Goal: Information Seeking & Learning: Learn about a topic

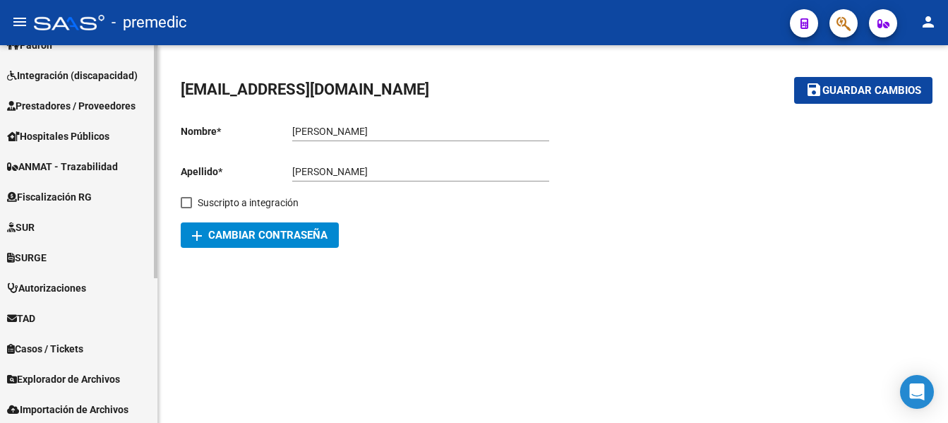
scroll to position [235, 0]
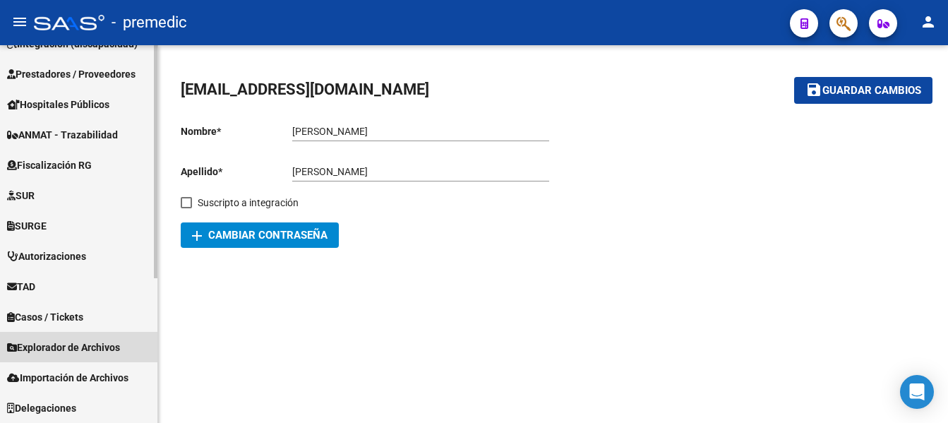
click at [71, 347] on span "Explorador de Archivos" at bounding box center [63, 347] width 113 height 16
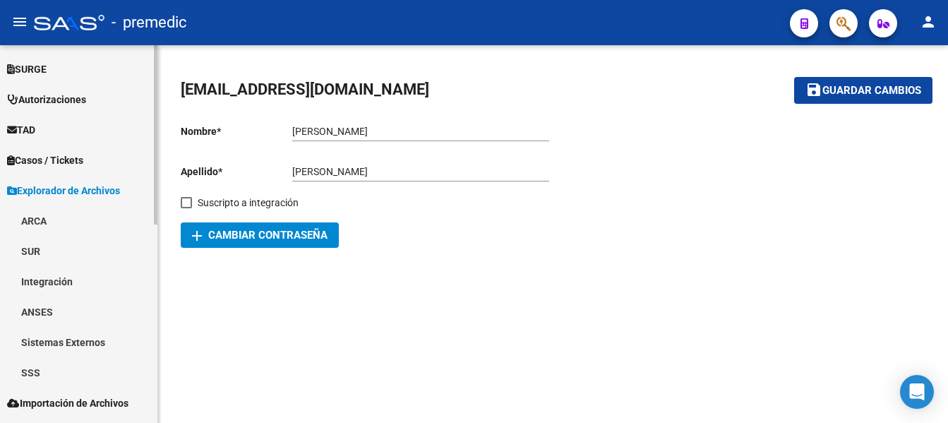
scroll to position [417, 0]
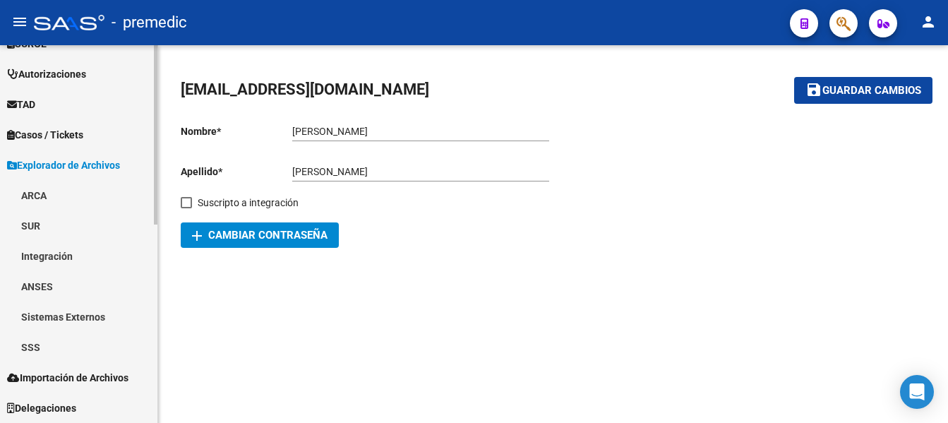
click at [34, 186] on link "ARCA" at bounding box center [78, 195] width 157 height 30
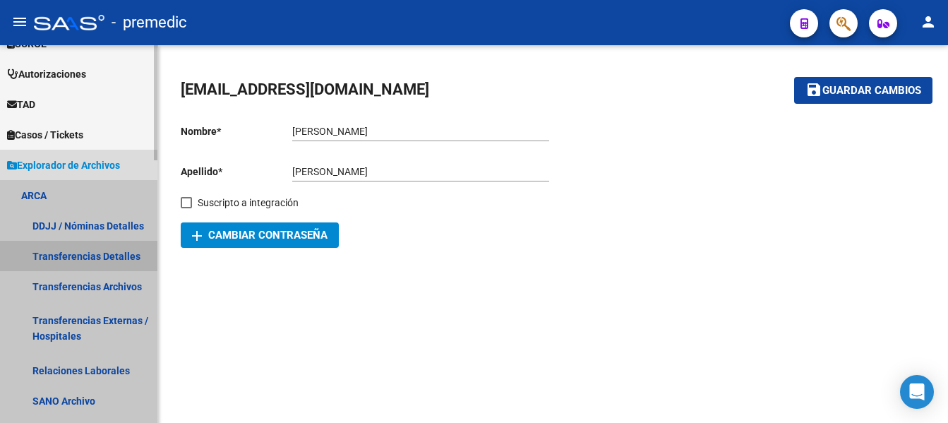
click at [94, 260] on link "Transferencias Detalles" at bounding box center [78, 256] width 157 height 30
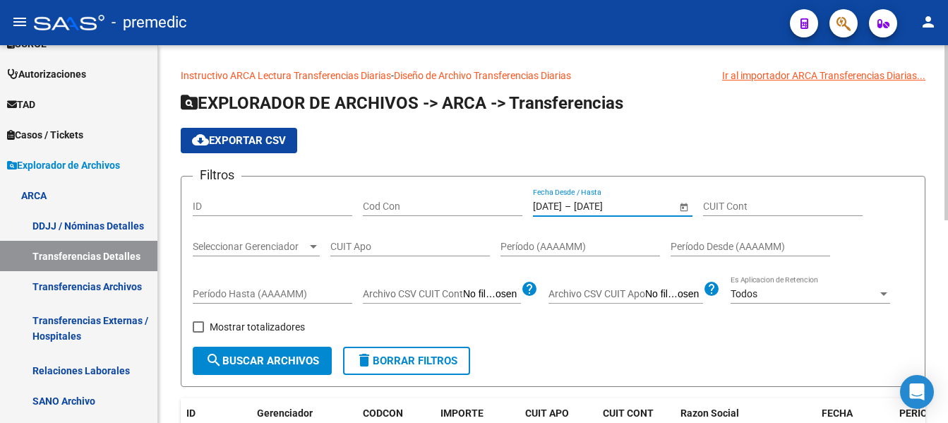
click at [553, 204] on input "[DATE]" at bounding box center [547, 206] width 29 height 12
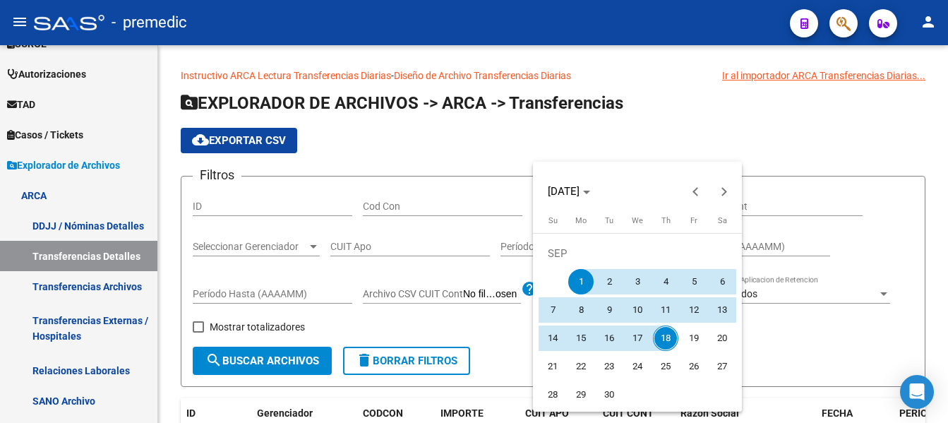
click at [639, 336] on span "17" at bounding box center [637, 337] width 25 height 25
type input "[DATE]"
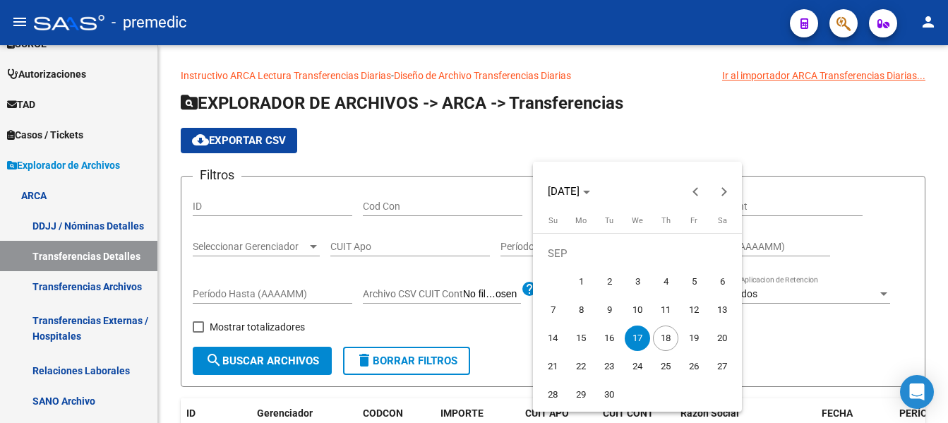
click at [639, 336] on span "17" at bounding box center [637, 337] width 25 height 25
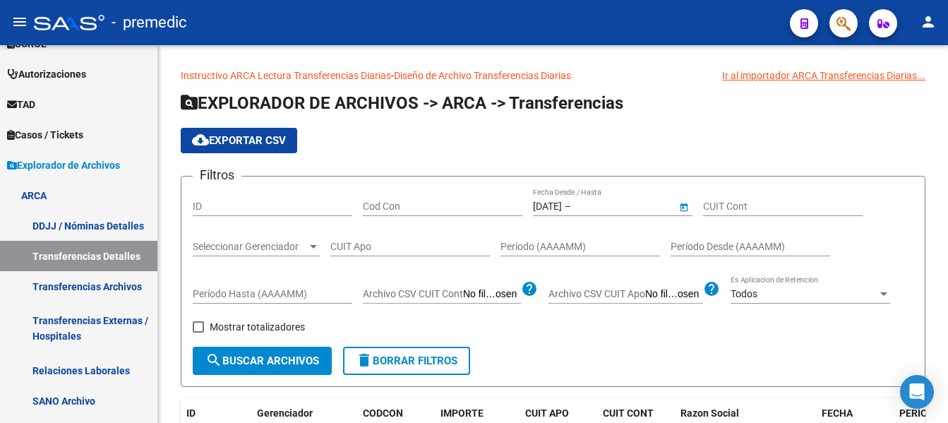
type input "[DATE]"
click at [252, 360] on span "search Buscar Archivos" at bounding box center [262, 360] width 114 height 13
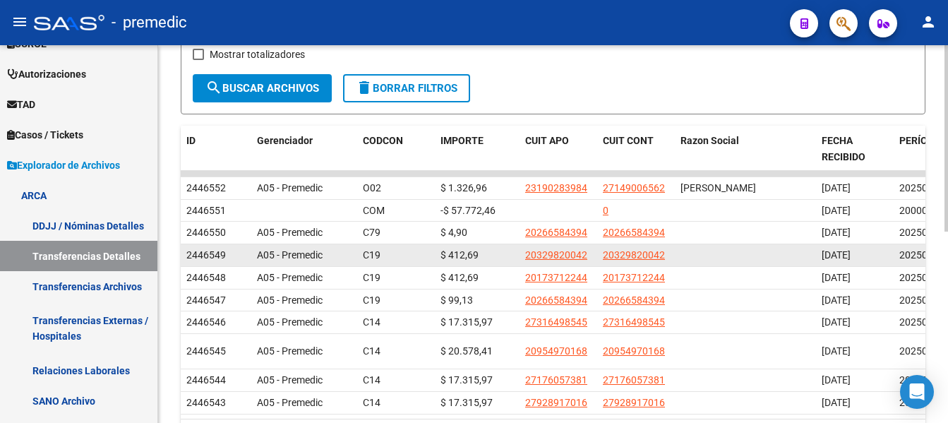
scroll to position [282, 0]
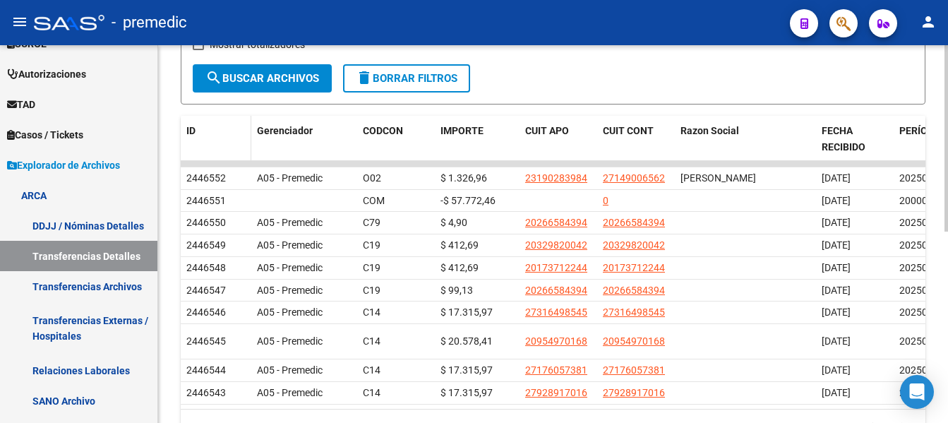
click at [189, 133] on span "ID" at bounding box center [190, 130] width 9 height 11
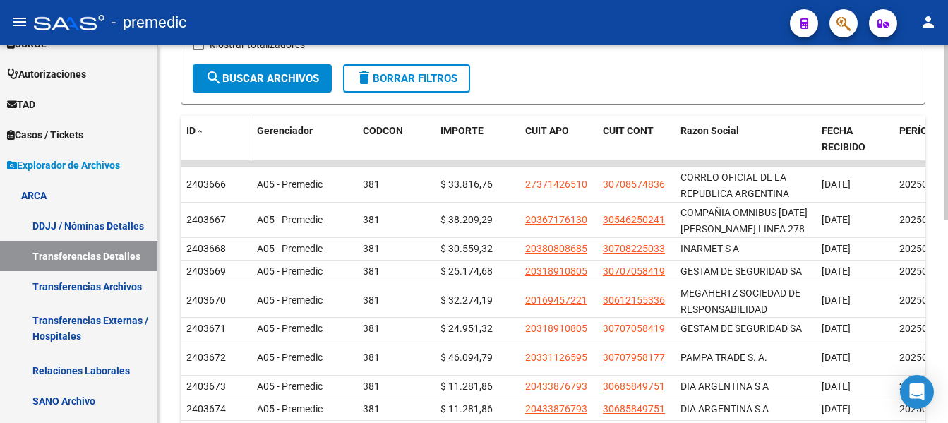
click at [191, 131] on span "ID" at bounding box center [190, 130] width 9 height 11
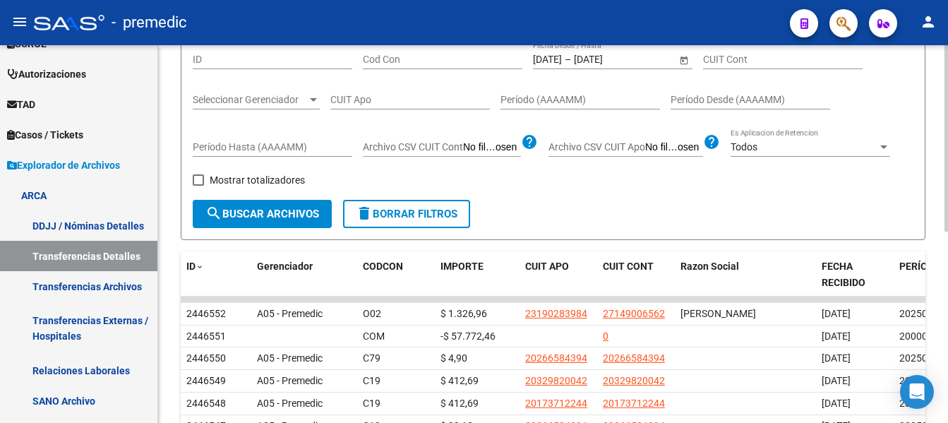
scroll to position [0, 0]
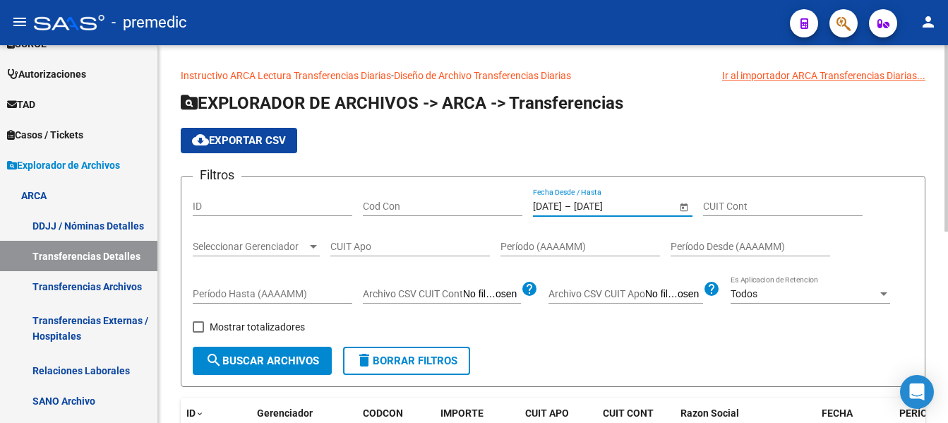
click at [558, 203] on input "[DATE]" at bounding box center [547, 206] width 29 height 12
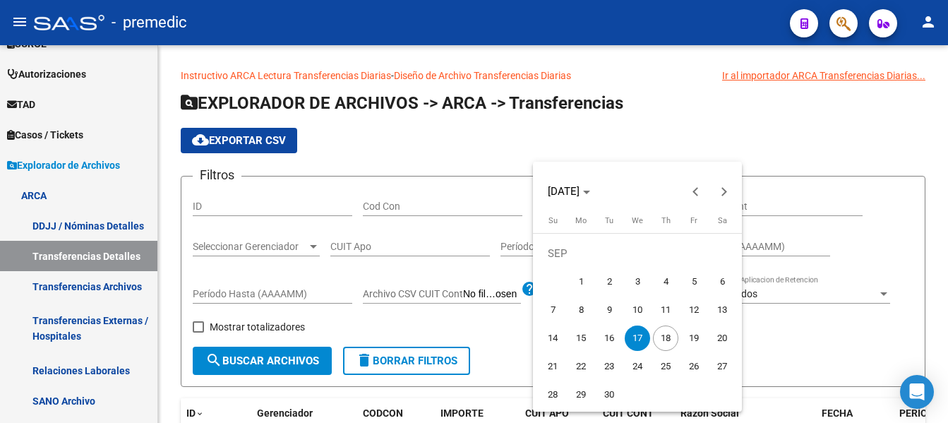
click at [673, 335] on span "18" at bounding box center [665, 337] width 25 height 25
type input "[DATE]"
click at [669, 334] on span "18" at bounding box center [665, 337] width 25 height 25
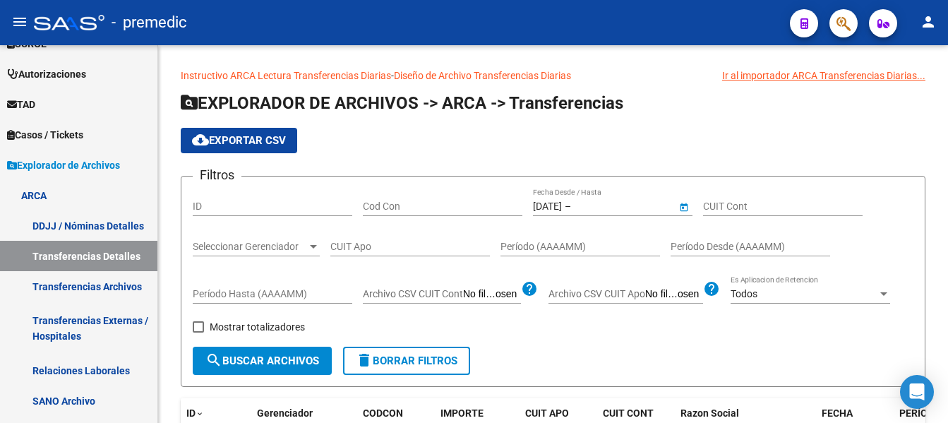
type input "[DATE]"
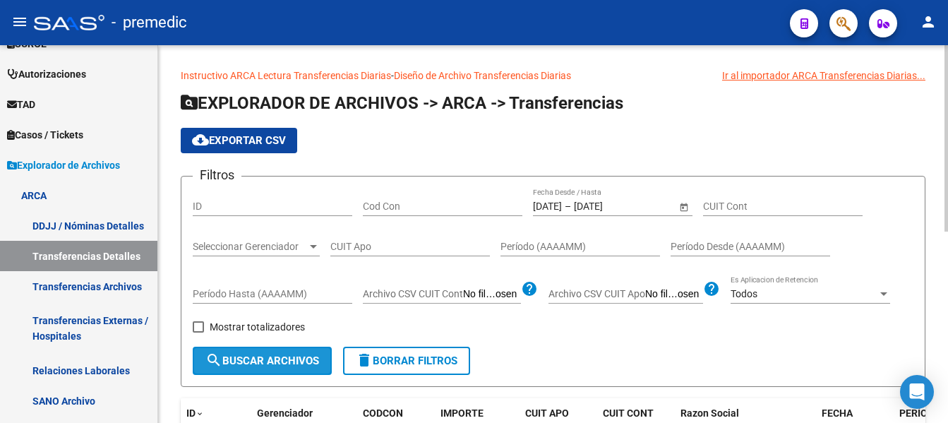
drag, startPoint x: 267, startPoint y: 356, endPoint x: 461, endPoint y: 254, distance: 219.4
click at [267, 356] on span "search Buscar Archivos" at bounding box center [262, 360] width 114 height 13
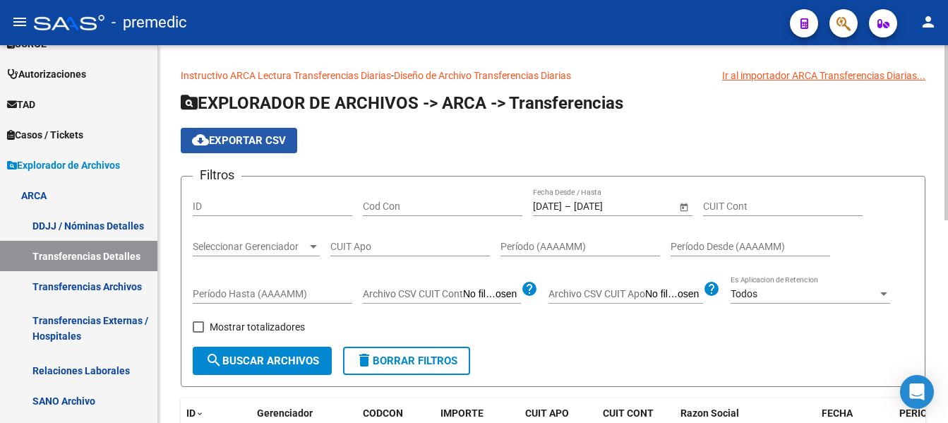
click at [249, 141] on span "cloud_download Exportar CSV" at bounding box center [239, 140] width 94 height 13
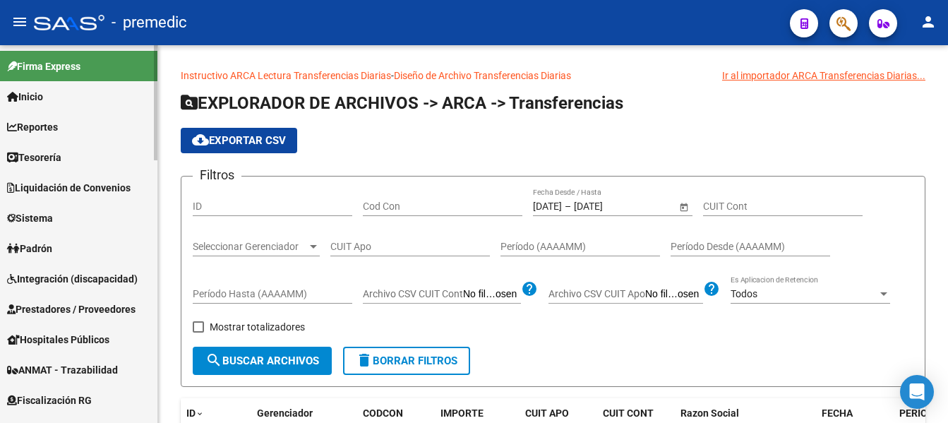
click at [32, 119] on span "Reportes" at bounding box center [32, 127] width 51 height 16
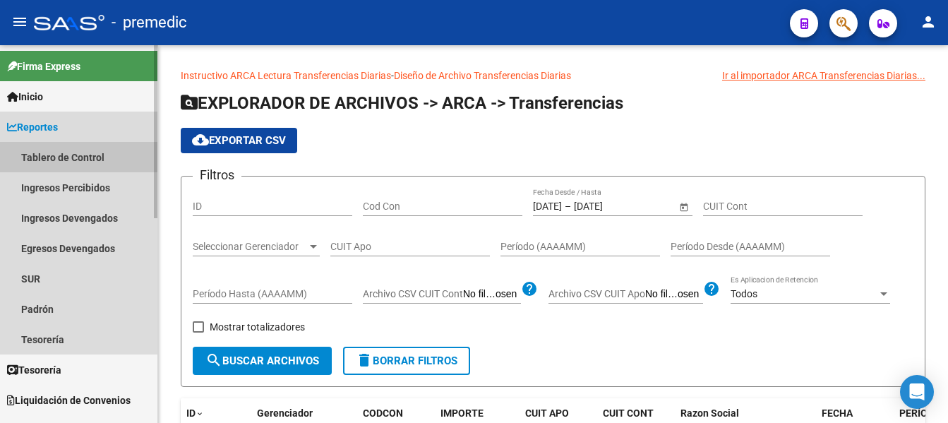
click at [72, 154] on link "Tablero de Control" at bounding box center [78, 157] width 157 height 30
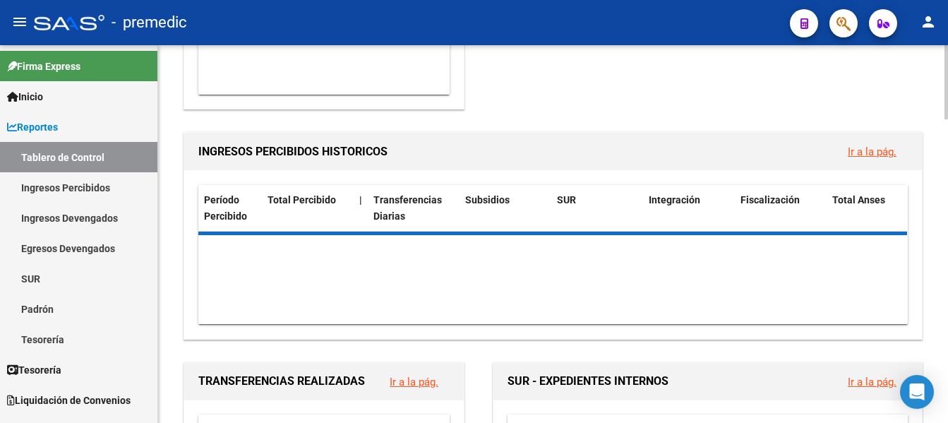
scroll to position [494, 0]
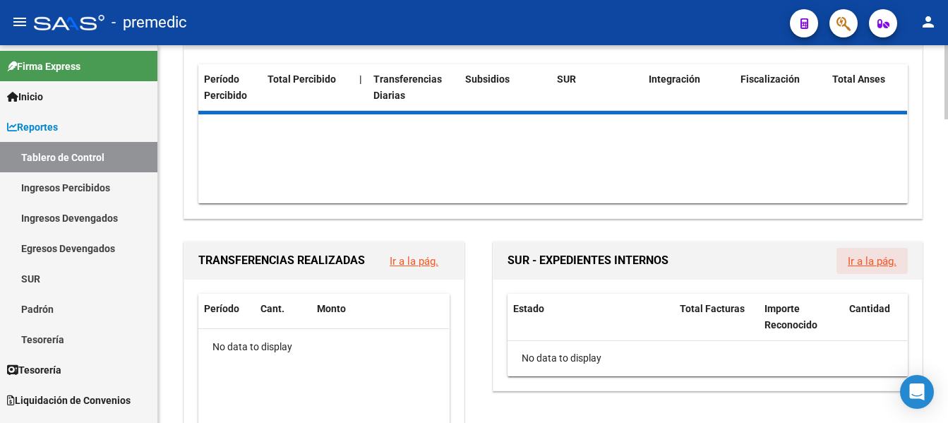
click at [883, 262] on link "Ir a la pág." at bounding box center [872, 261] width 49 height 13
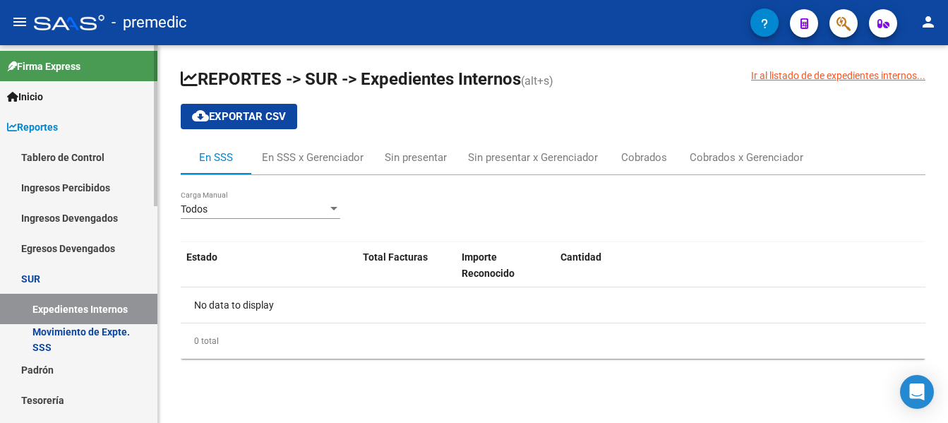
click at [47, 154] on link "Tablero de Control" at bounding box center [78, 157] width 157 height 30
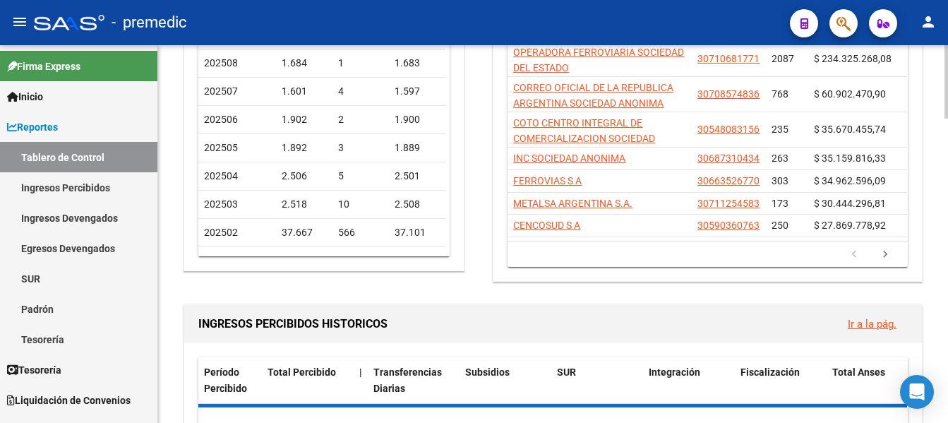
scroll to position [282, 0]
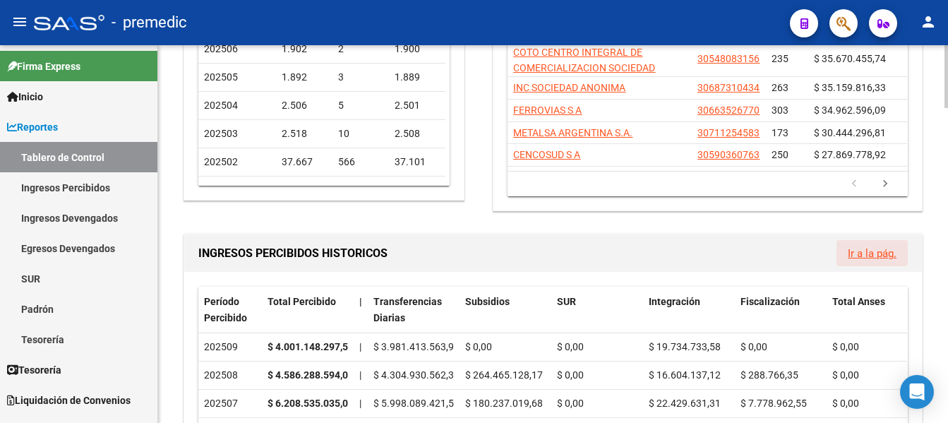
click at [879, 252] on link "Ir a la pág." at bounding box center [872, 253] width 49 height 13
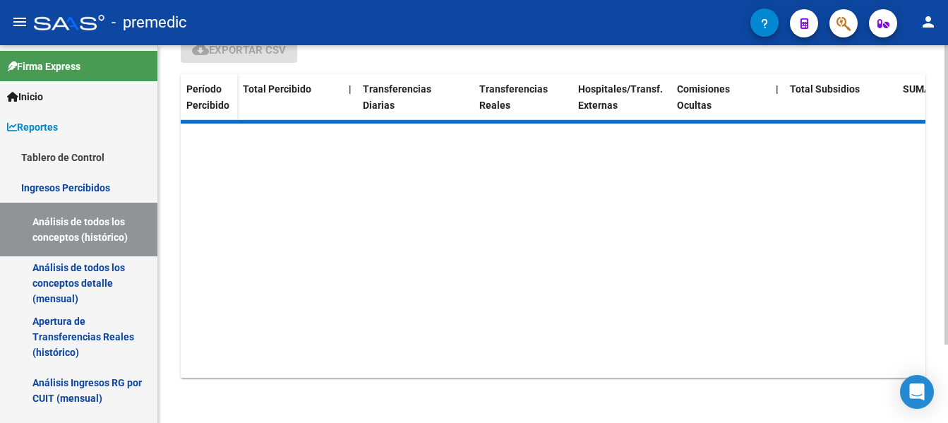
scroll to position [161, 0]
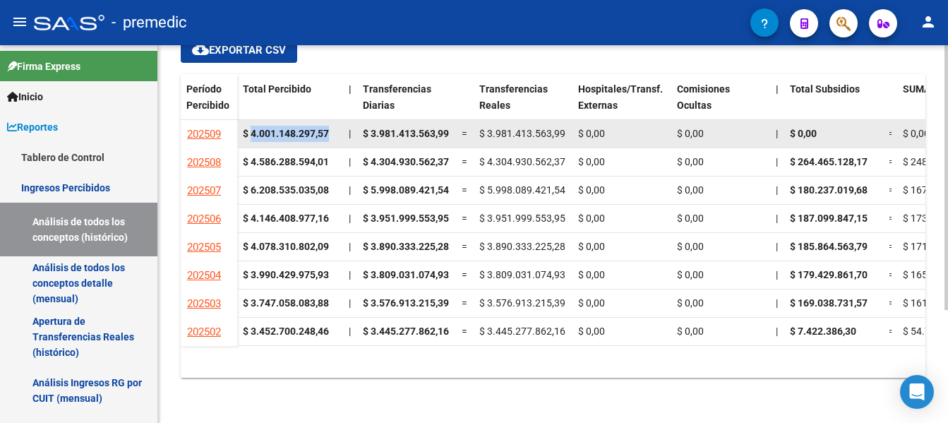
drag, startPoint x: 251, startPoint y: 132, endPoint x: 332, endPoint y: 138, distance: 81.4
click at [332, 138] on div "$ 4.001.148.297,57" at bounding box center [290, 134] width 95 height 16
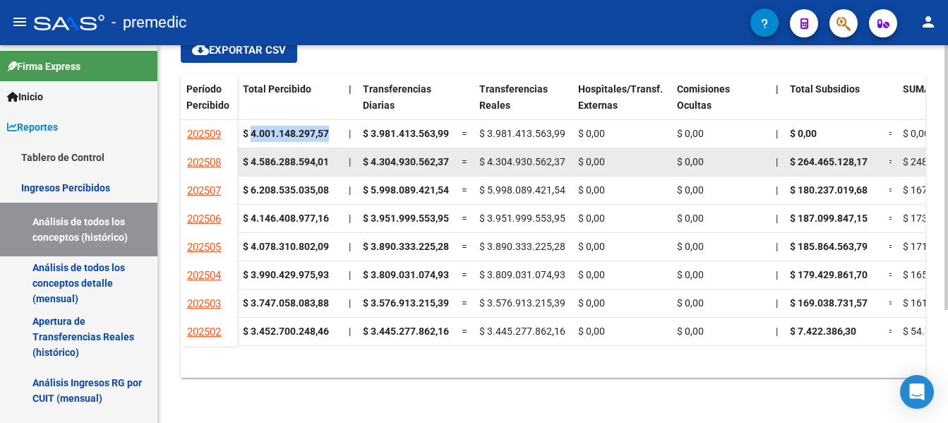
copy strong "4.001.148.297,57"
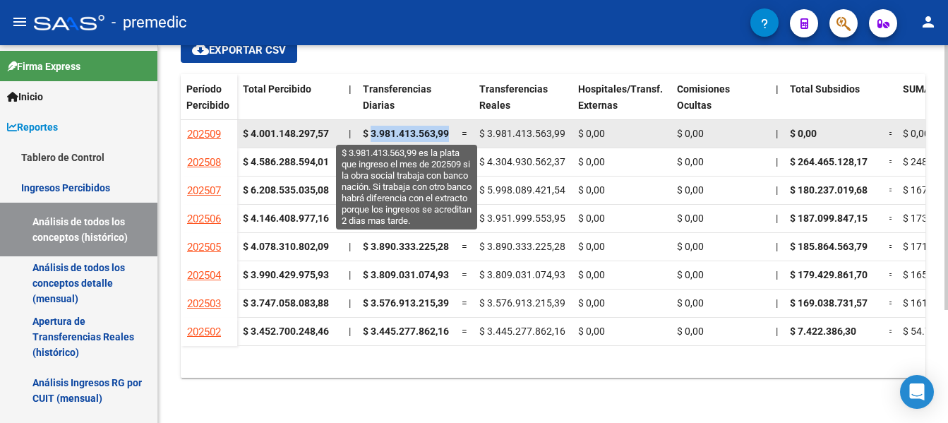
drag, startPoint x: 372, startPoint y: 133, endPoint x: 450, endPoint y: 133, distance: 77.6
click at [449, 133] on span "$ 3.981.413.563,99" at bounding box center [406, 133] width 86 height 11
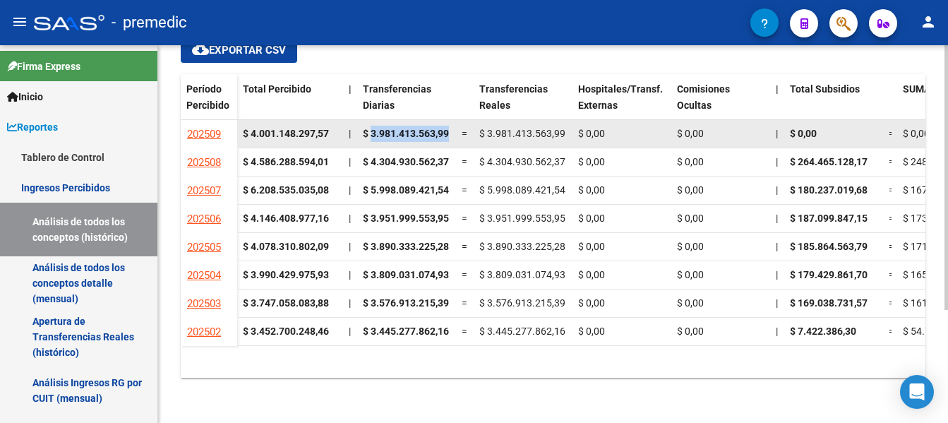
copy span "3.981.413.563,99"
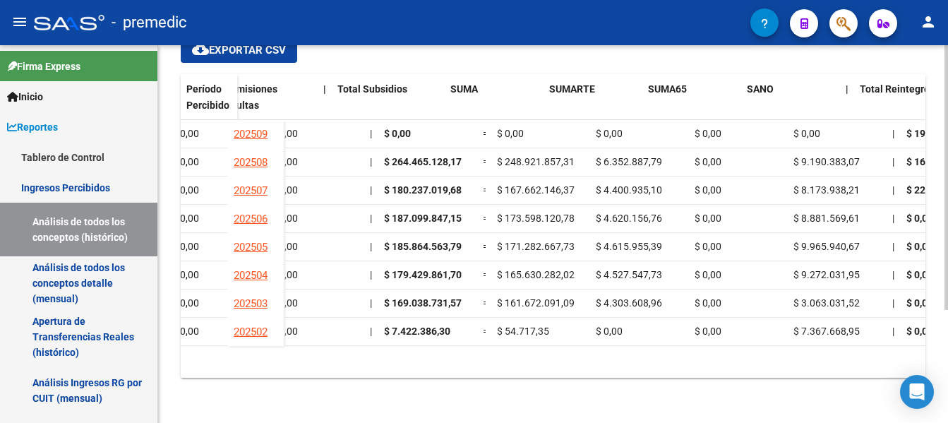
scroll to position [0, 0]
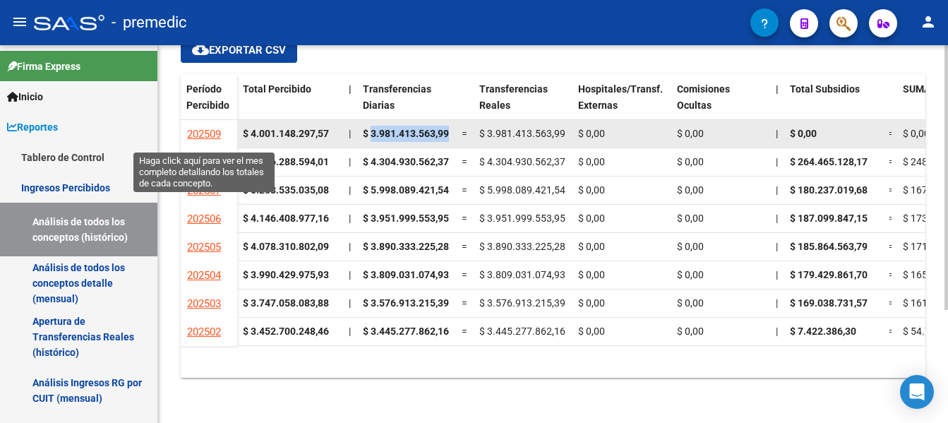
click at [197, 133] on span "202509" at bounding box center [204, 134] width 34 height 13
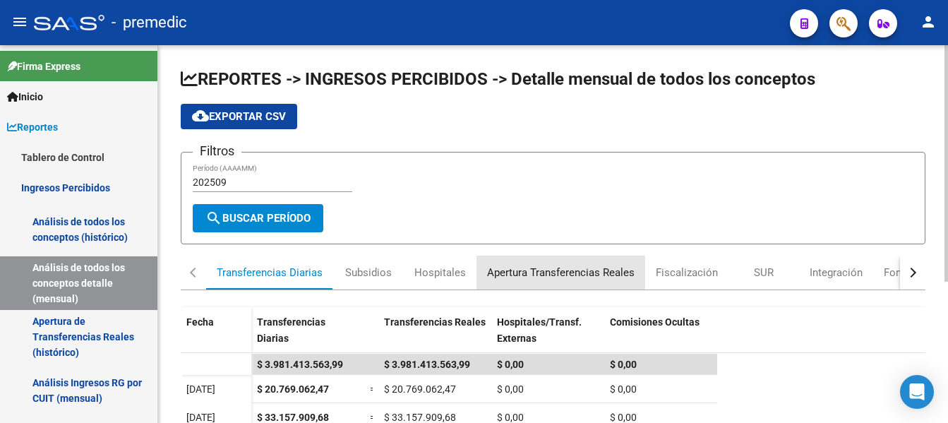
click at [542, 268] on div "Apertura Transferencias Reales" at bounding box center [560, 273] width 147 height 16
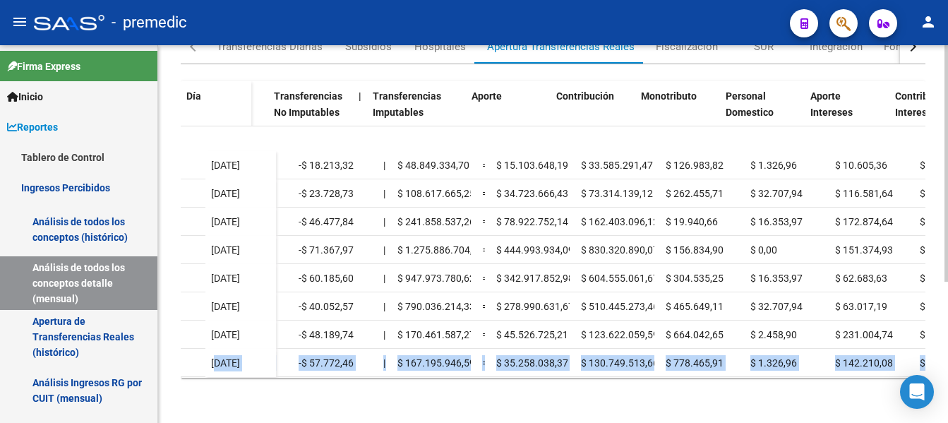
scroll to position [148, 548]
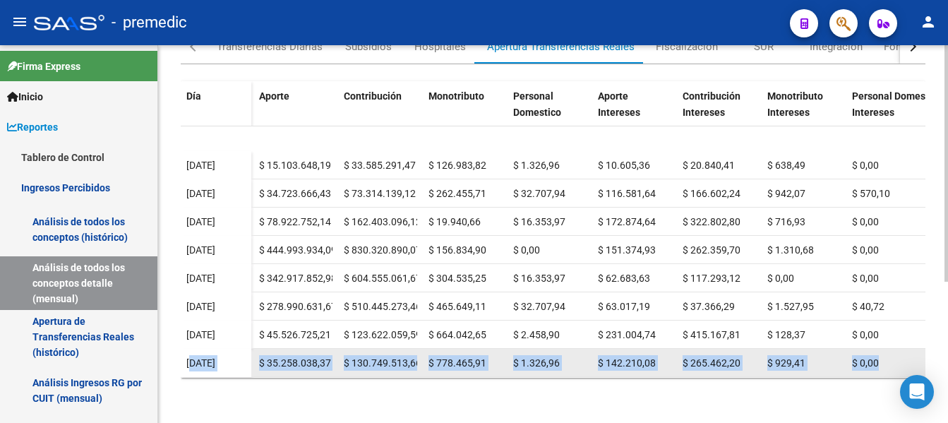
drag, startPoint x: 190, startPoint y: 353, endPoint x: 888, endPoint y: 341, distance: 698.1
click at [888, 349] on datatable-body-row "[DATE] $ 167.007.174,40 = $ 167.195.946,59 $ 0,00 -$ 130.999,73 -$ 57.772,46 | …" at bounding box center [292, 363] width 1320 height 28
copy datatable-body-row "[DATE] $ 167.007.174,40 = $ 167.195.946,59 $ 0,00 -$ 130.999,73 -$ 57.772,46 | …"
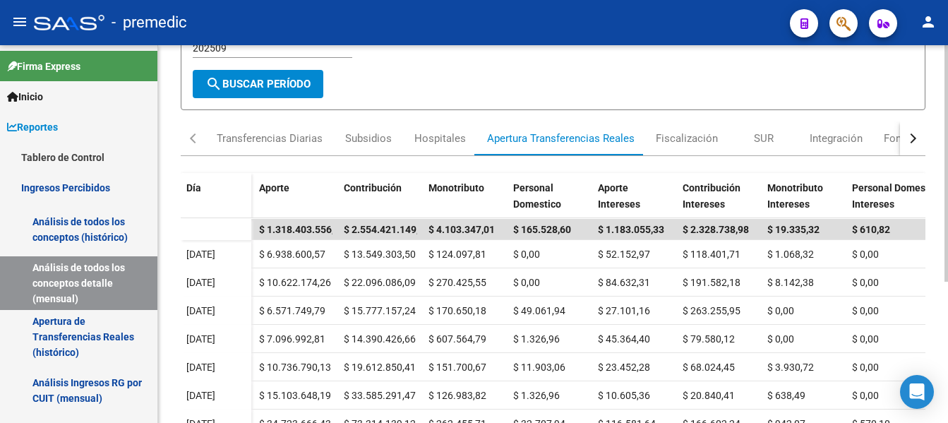
scroll to position [0, 0]
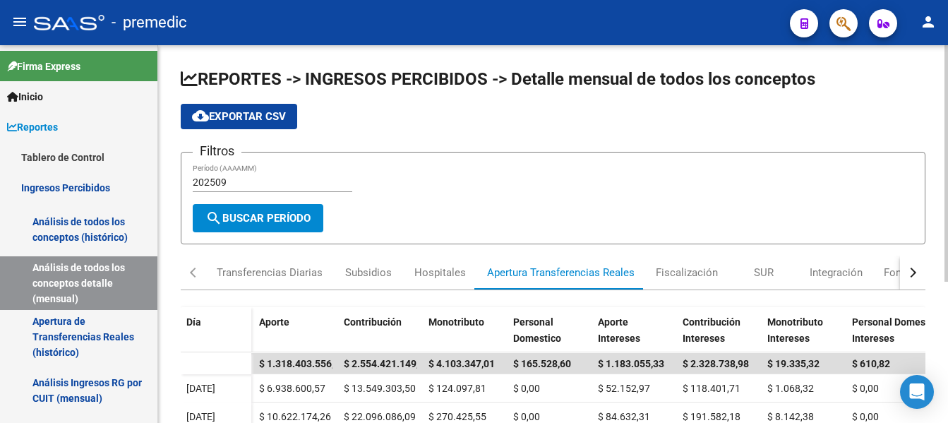
click at [233, 117] on span "cloud_download Exportar CSV" at bounding box center [239, 116] width 94 height 13
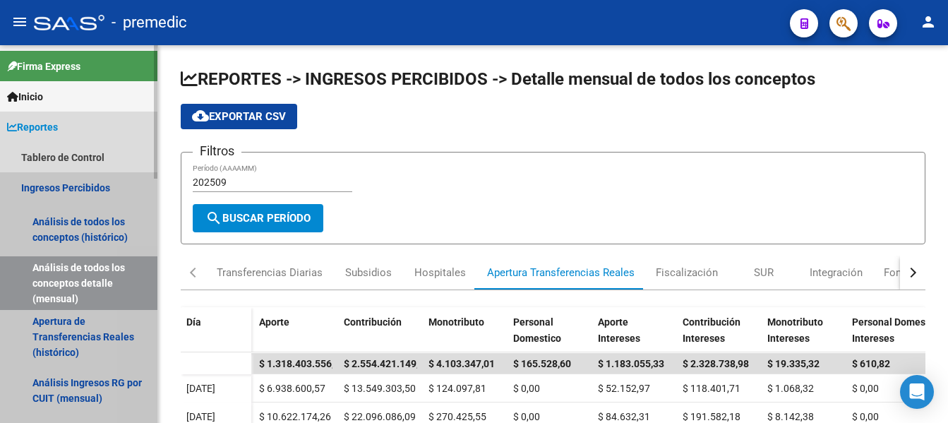
click at [49, 178] on link "Ingresos Percibidos" at bounding box center [78, 187] width 157 height 30
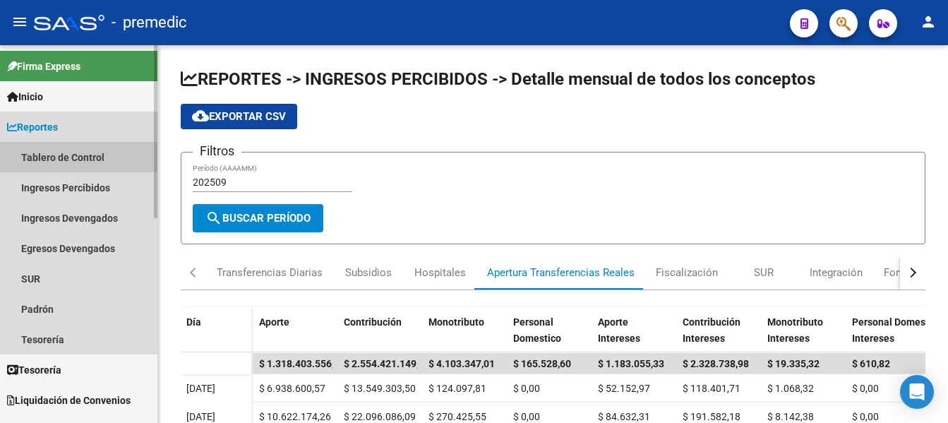
click at [59, 157] on link "Tablero de Control" at bounding box center [78, 157] width 157 height 30
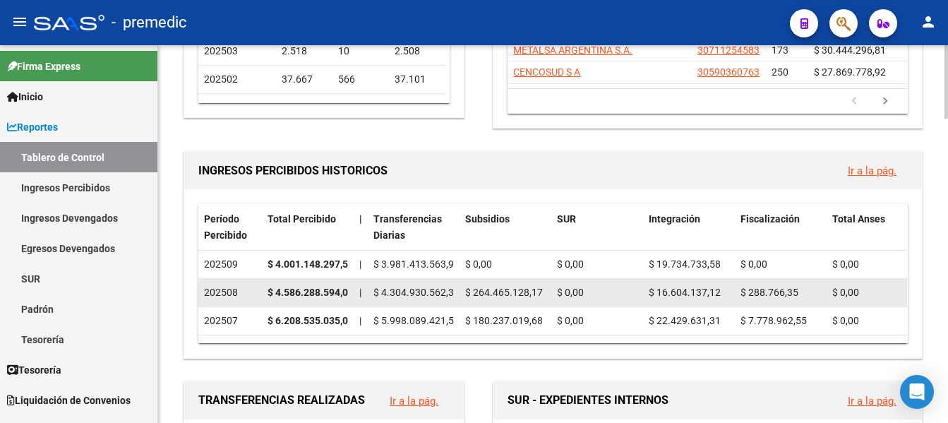
scroll to position [423, 0]
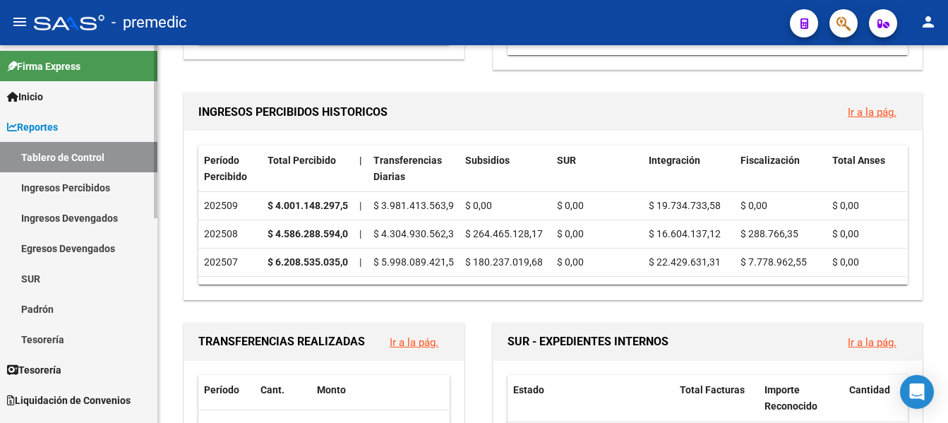
click at [32, 183] on link "Ingresos Percibidos" at bounding box center [78, 187] width 157 height 30
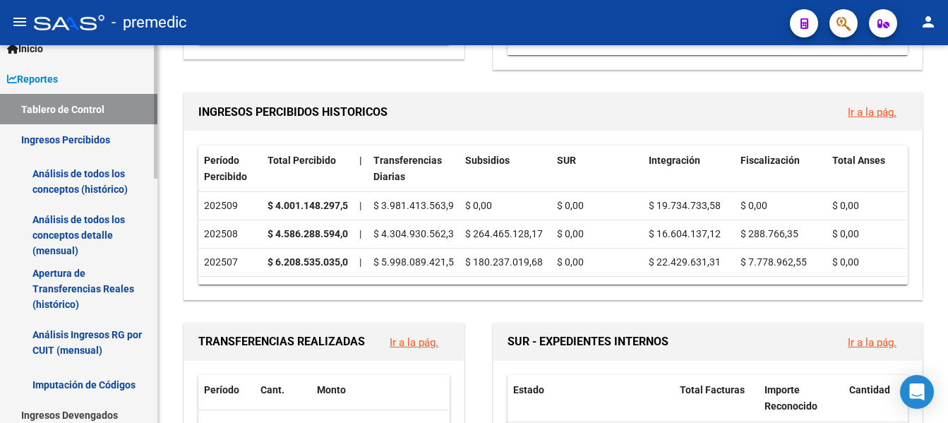
scroll to position [71, 0]
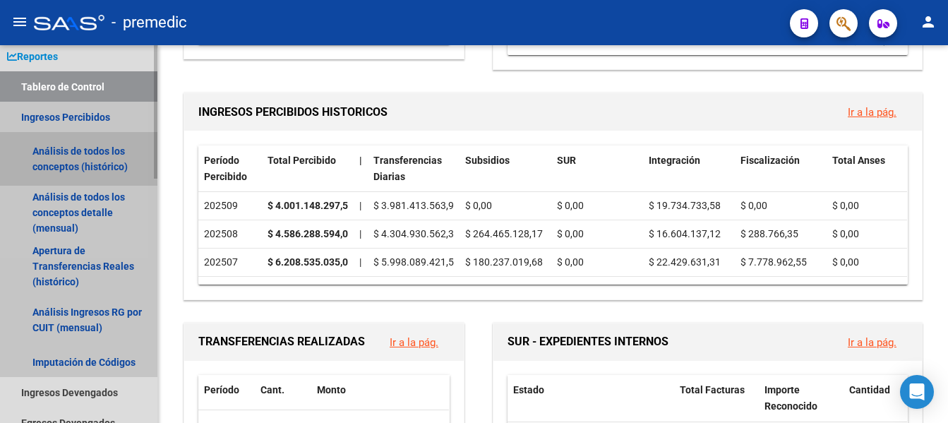
click at [42, 152] on link "Análisis de todos los conceptos (histórico)" at bounding box center [78, 159] width 157 height 54
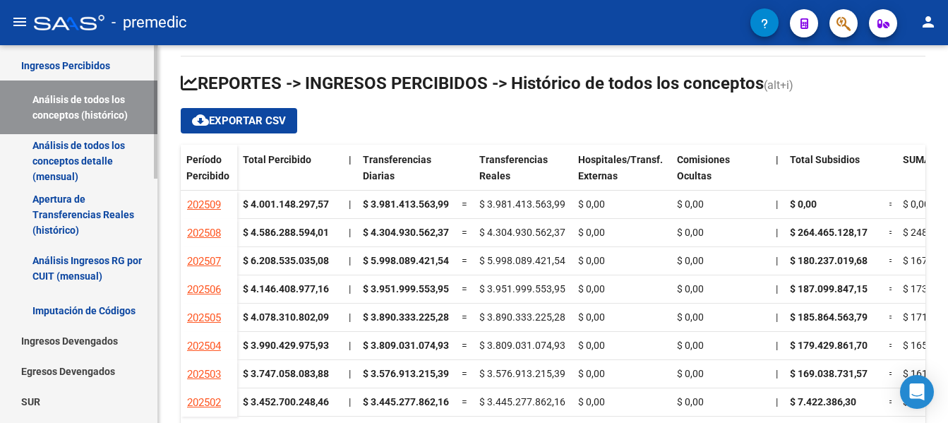
scroll to position [141, 0]
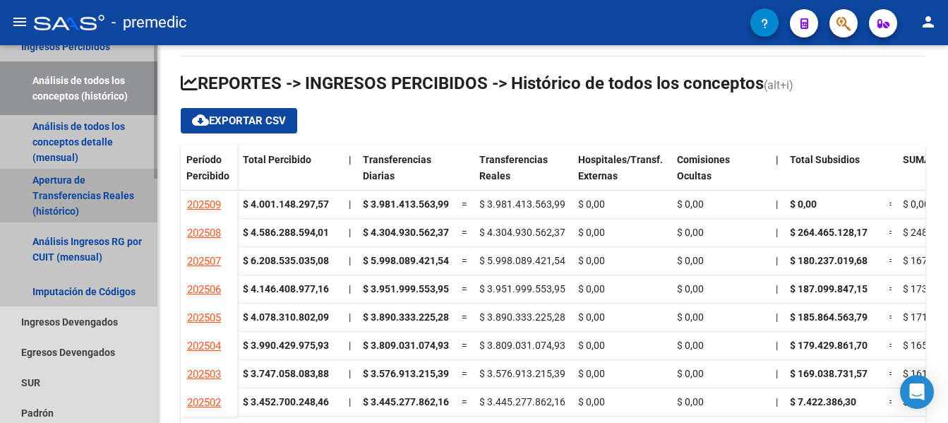
click at [64, 194] on link "Apertura de Transferencias Reales (histórico)" at bounding box center [78, 196] width 157 height 54
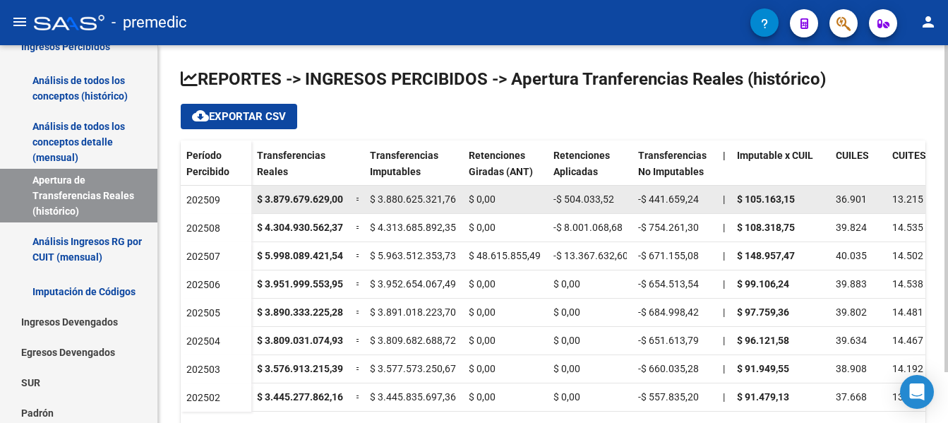
click at [308, 198] on strong "$ 3.879.679.629,00" at bounding box center [300, 198] width 86 height 11
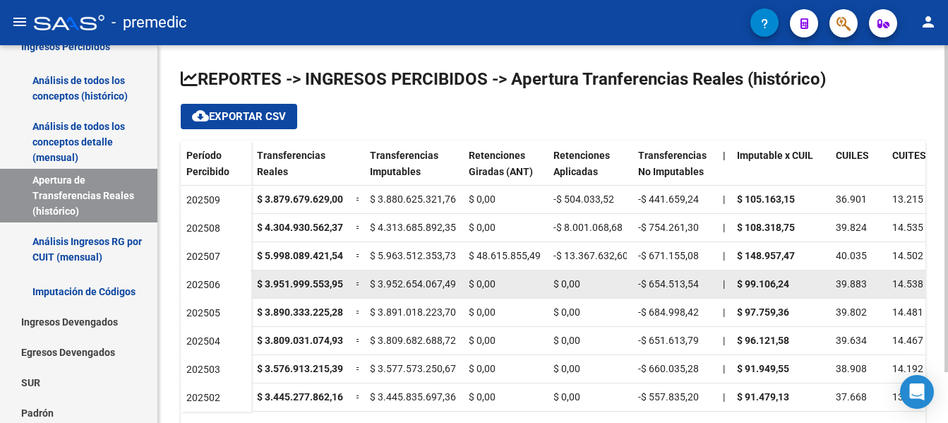
click at [640, 280] on span "-$ 654.513,54" at bounding box center [668, 283] width 61 height 11
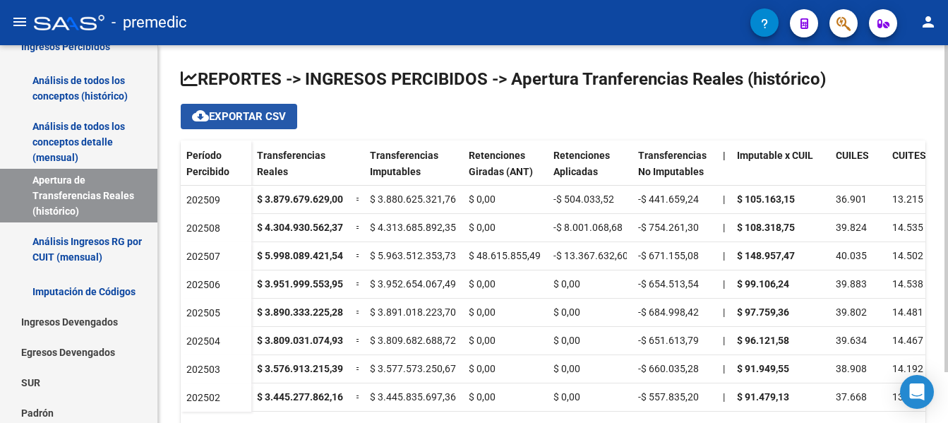
click at [234, 114] on span "cloud_download Exportar CSV" at bounding box center [239, 116] width 94 height 13
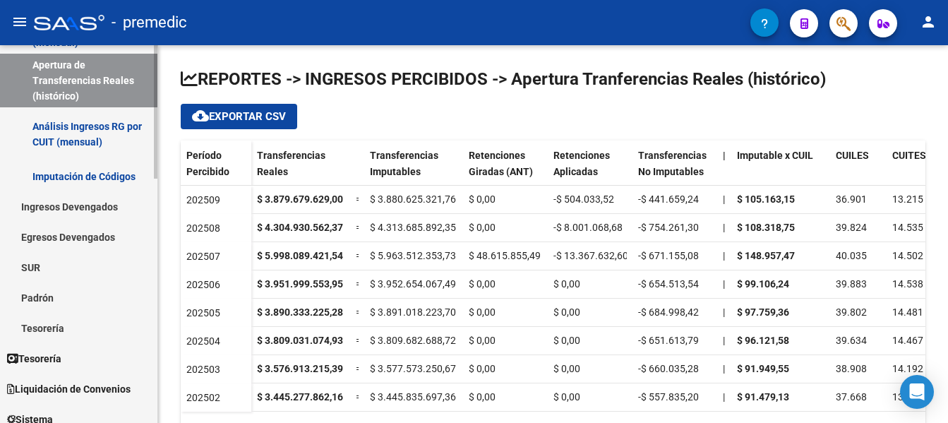
scroll to position [282, 0]
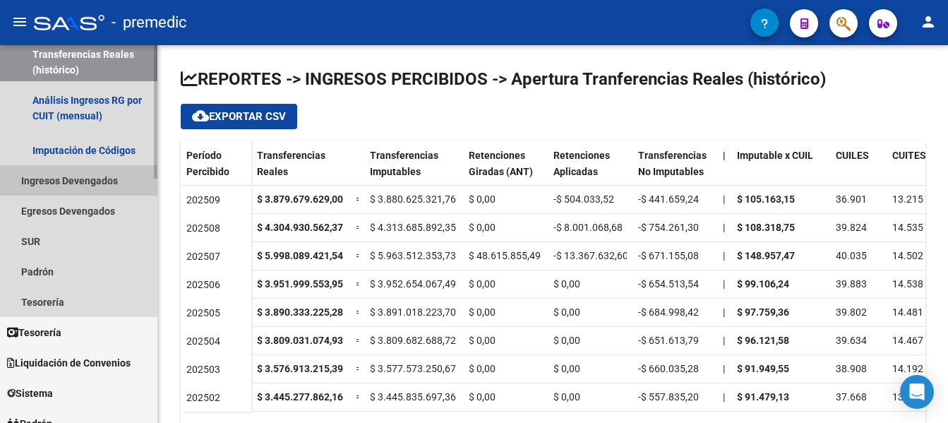
click at [77, 178] on link "Ingresos Devengados" at bounding box center [78, 180] width 157 height 30
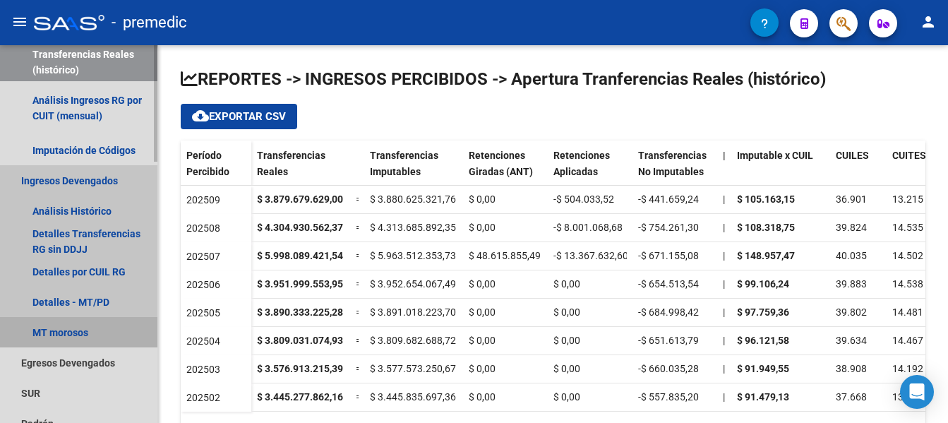
click at [63, 331] on link "MT morosos" at bounding box center [78, 332] width 157 height 30
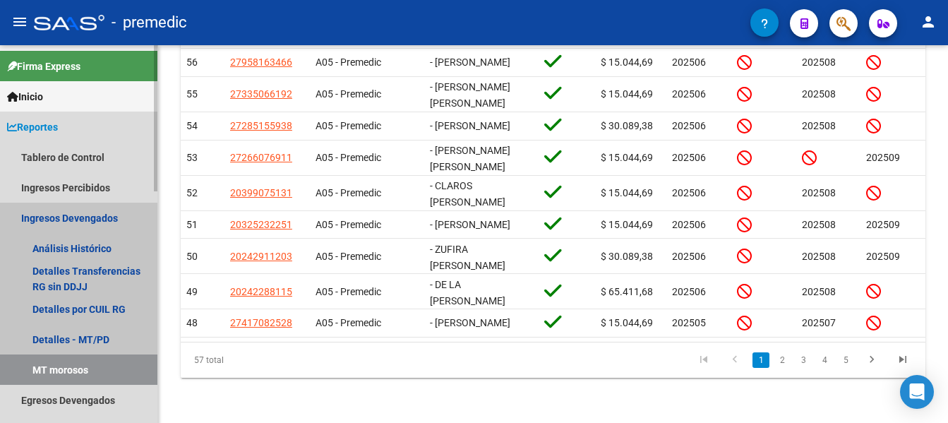
click at [59, 219] on link "Ingresos Devengados" at bounding box center [78, 218] width 157 height 30
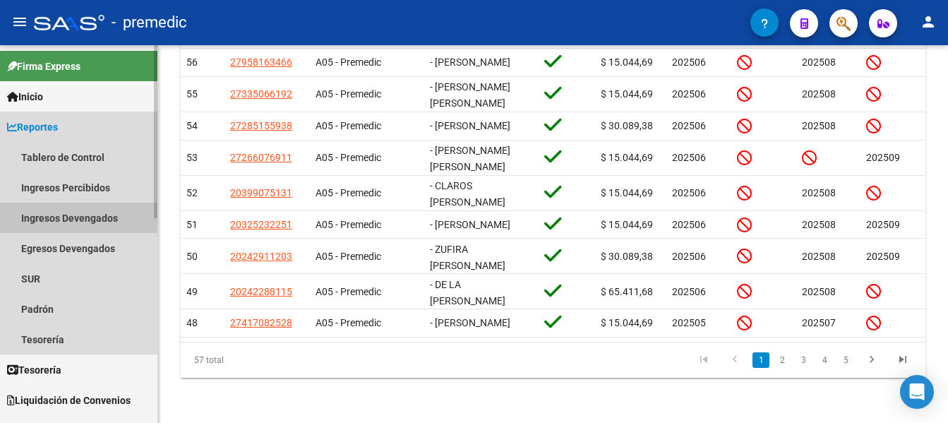
click at [59, 219] on link "Ingresos Devengados" at bounding box center [78, 218] width 157 height 30
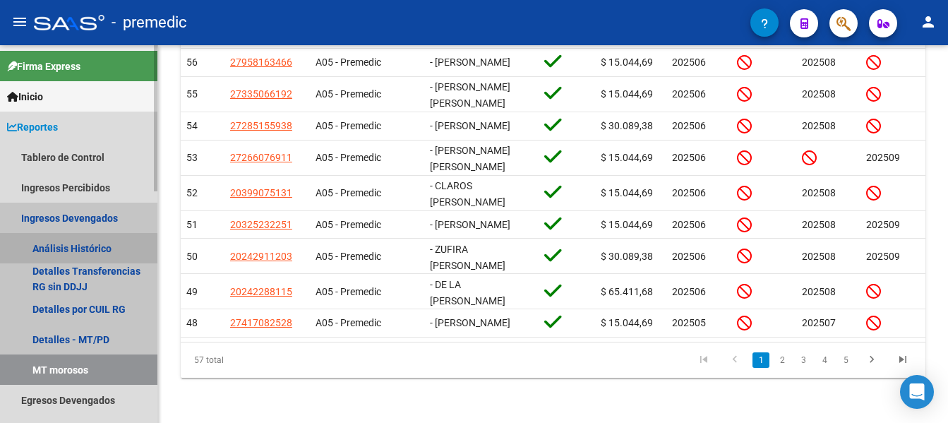
click at [66, 249] on link "Análisis Histórico" at bounding box center [78, 248] width 157 height 30
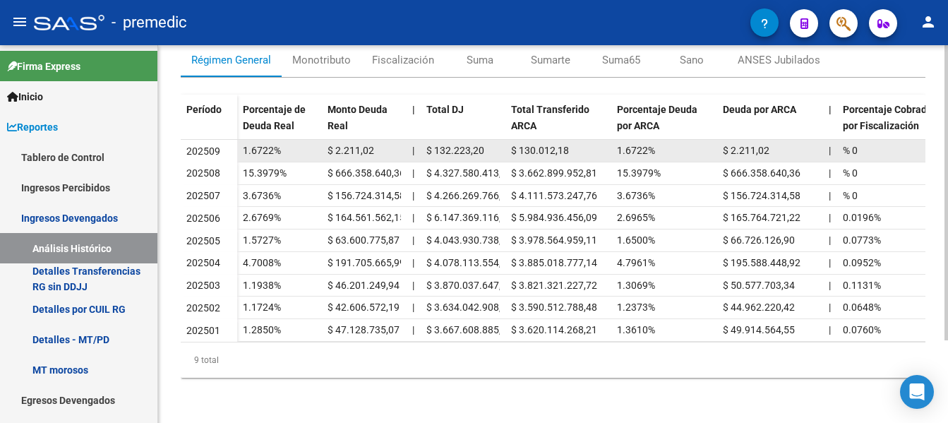
click at [262, 145] on span "1.6722%" at bounding box center [262, 150] width 38 height 11
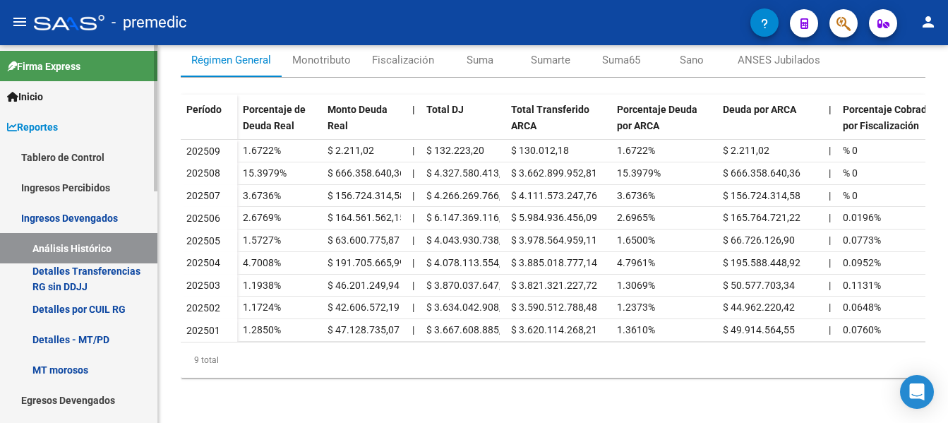
click at [38, 272] on link "Detalles Transferencias RG sin DDJJ" at bounding box center [78, 278] width 157 height 30
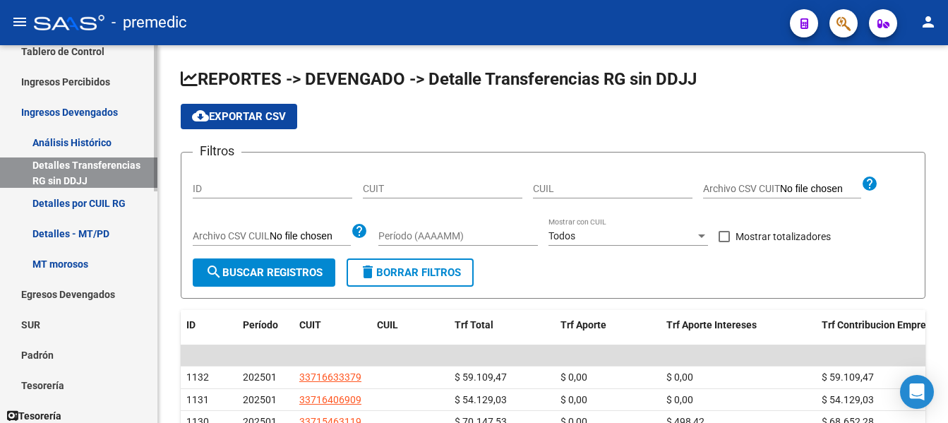
scroll to position [71, 0]
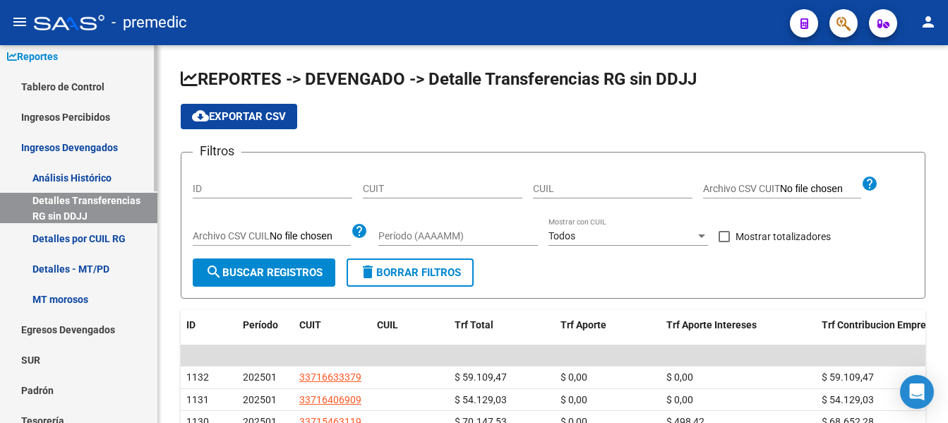
click at [72, 151] on link "Ingresos Devengados" at bounding box center [78, 147] width 157 height 30
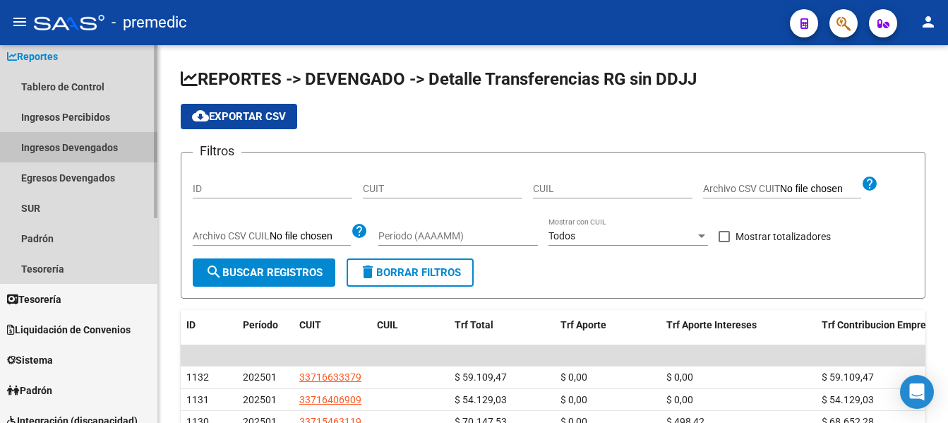
click at [72, 150] on link "Ingresos Devengados" at bounding box center [78, 147] width 157 height 30
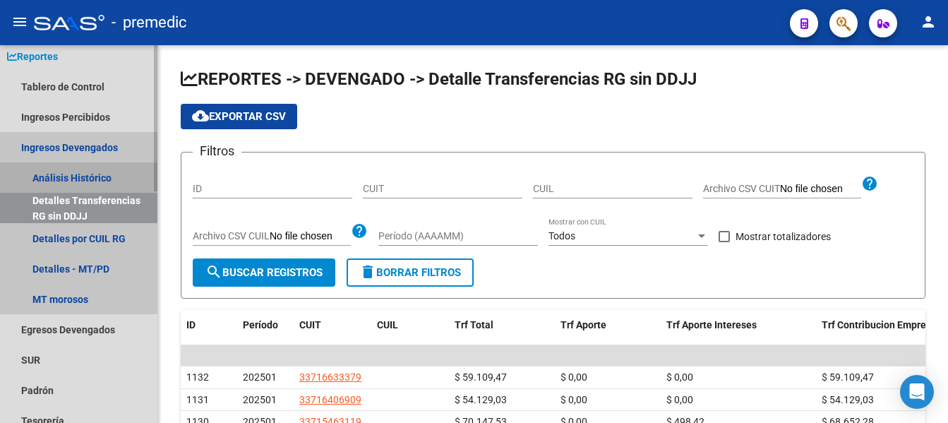
click at [98, 169] on link "Análisis Histórico" at bounding box center [78, 177] width 157 height 30
